Goal: Task Accomplishment & Management: Manage account settings

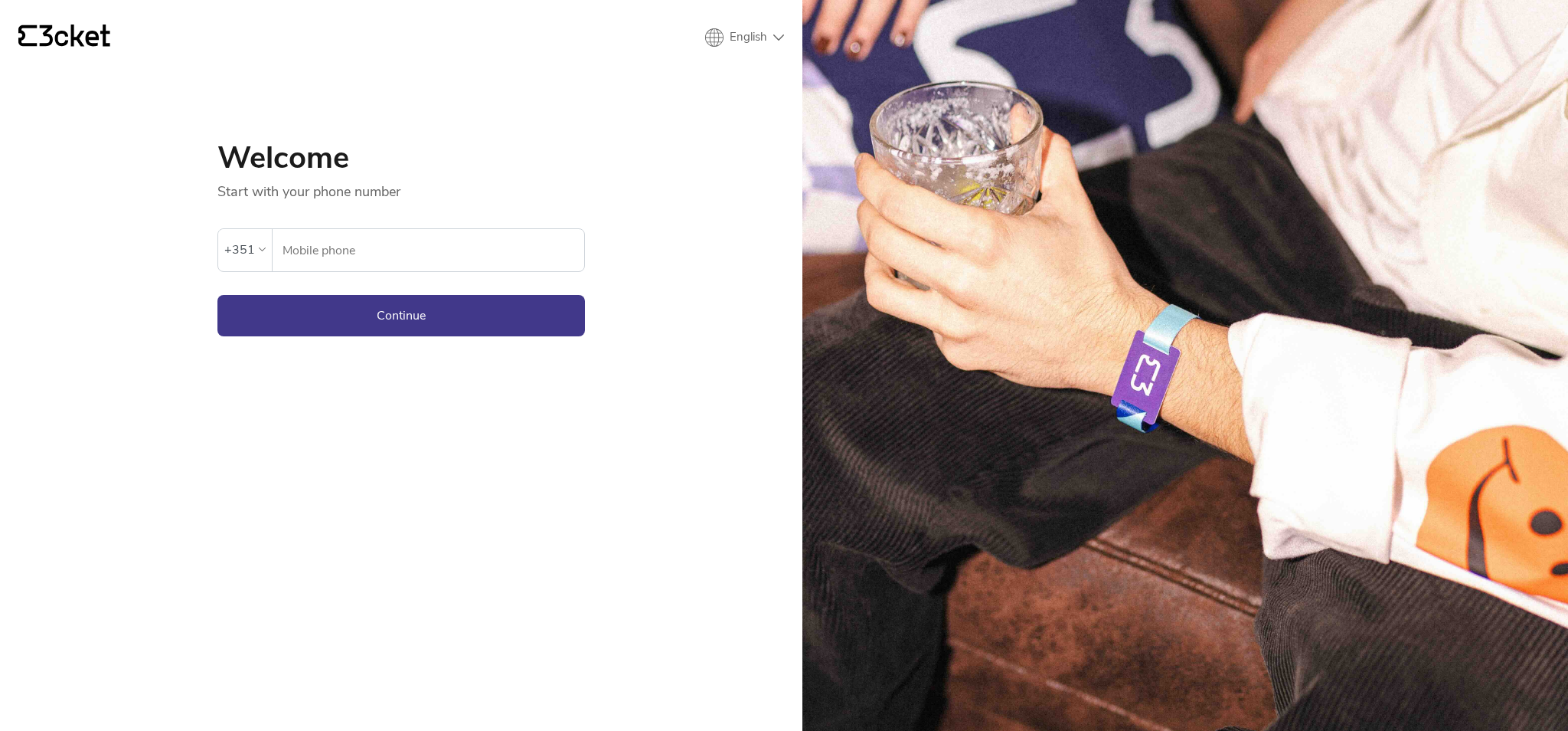
click at [572, 239] on input "Mobile phone" at bounding box center [433, 250] width 303 height 43
type input "964948293"
click at [453, 319] on button "Continue" at bounding box center [401, 316] width 367 height 42
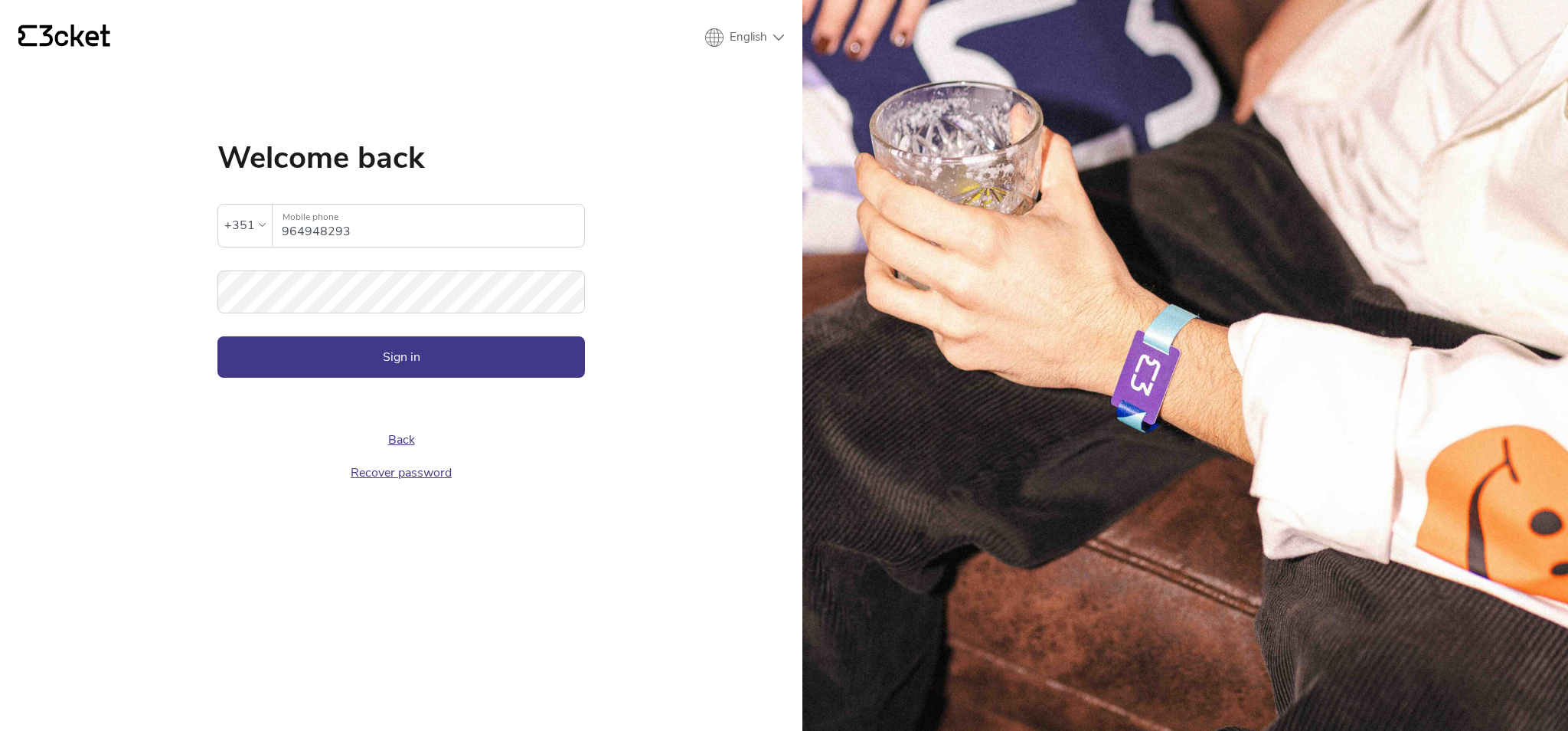
drag, startPoint x: 307, startPoint y: 255, endPoint x: 321, endPoint y: 268, distance: 19.1
click at [316, 255] on form "The inserted password is invalid +351 964948293 Mobile phone Password Sign in" at bounding box center [401, 276] width 367 height 205
click at [415, 352] on button "Sign in" at bounding box center [401, 357] width 367 height 42
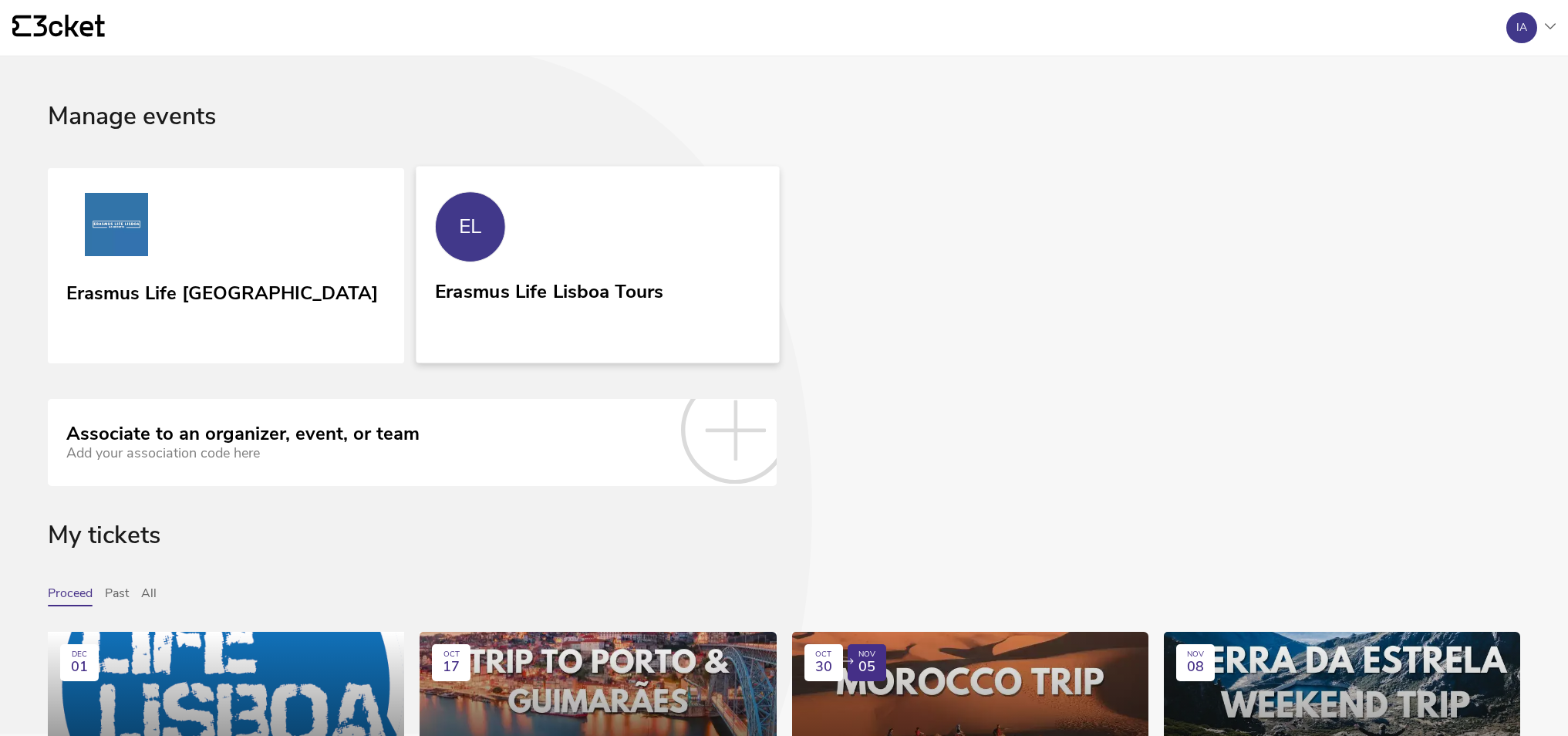
click at [646, 276] on div "Erasmus Life Lisboa Tours" at bounding box center [549, 288] width 229 height 28
click at [557, 252] on link "EL Erasmus Life Lisboa Tours" at bounding box center [598, 264] width 363 height 196
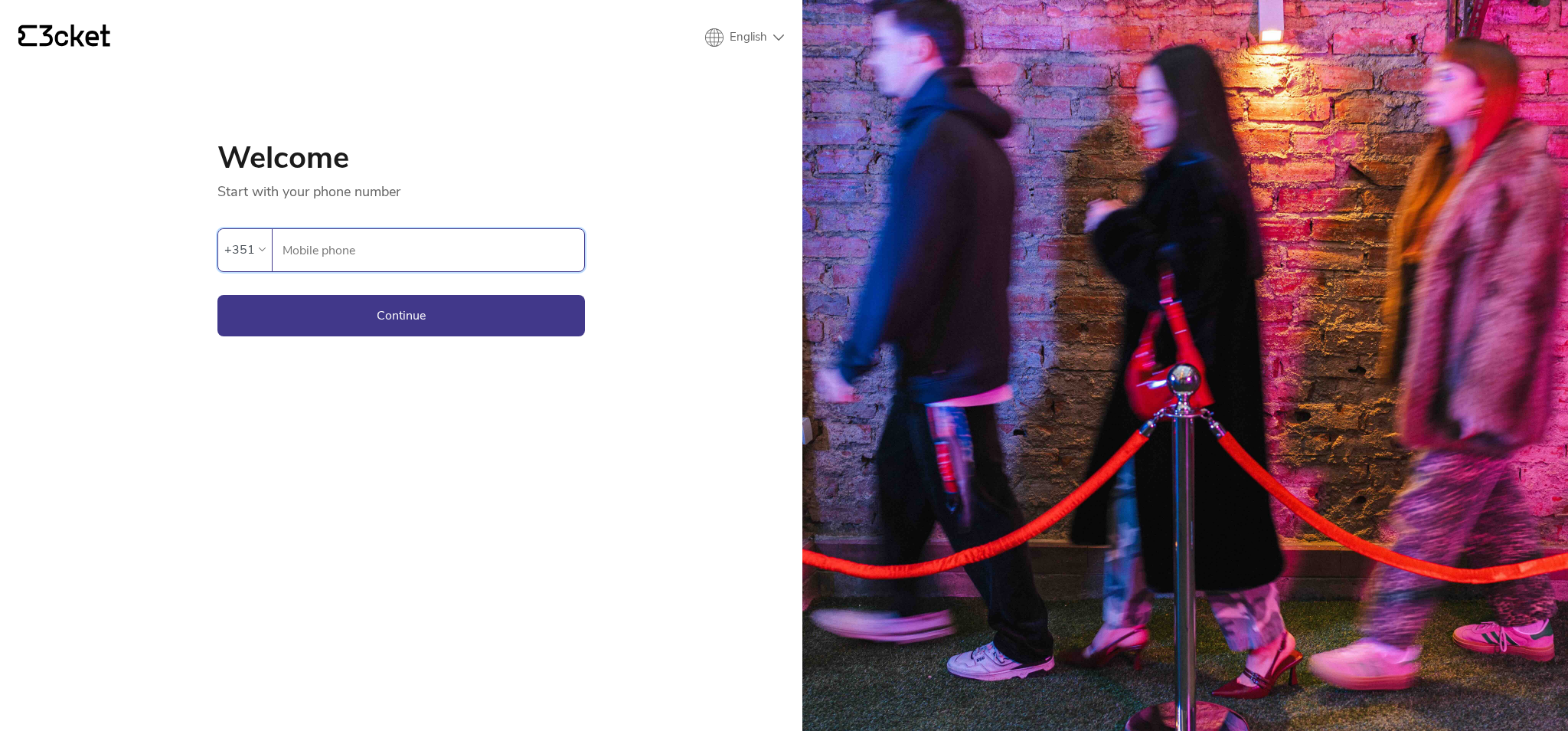
type input "964948293"
click at [484, 323] on button "Continue" at bounding box center [401, 316] width 367 height 42
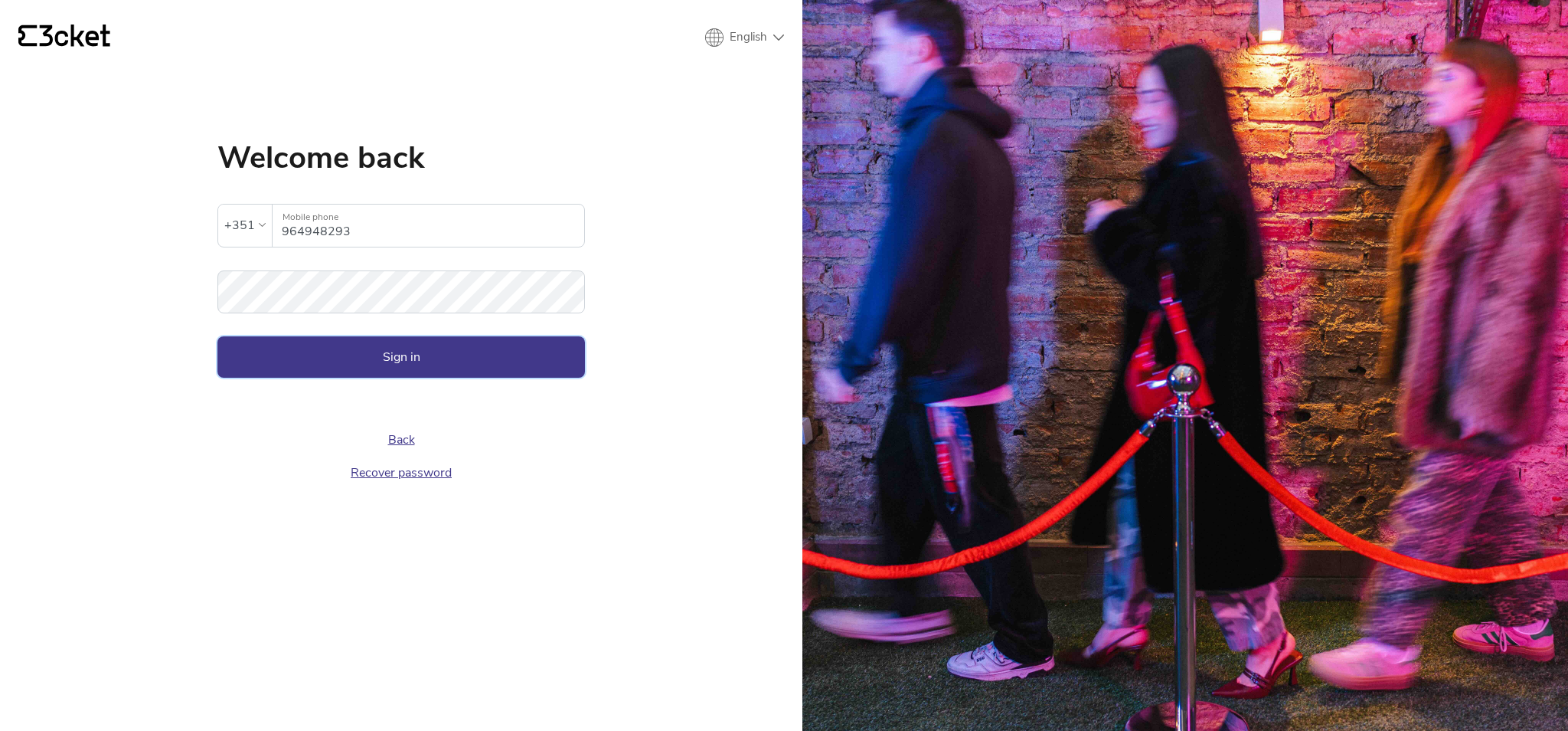
click at [517, 360] on button "Sign in" at bounding box center [401, 357] width 367 height 42
